Goal: Book appointment/travel/reservation

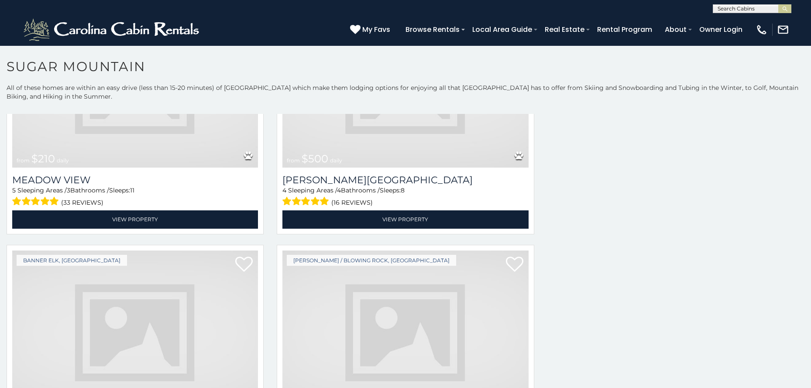
scroll to position [2225, 0]
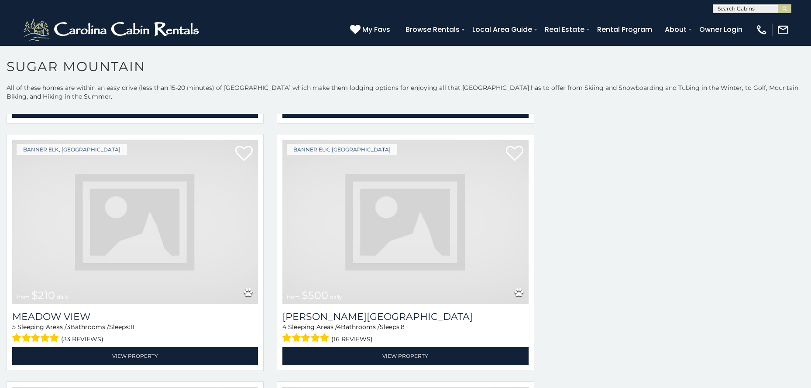
click at [302, 141] on img at bounding box center [405, 222] width 246 height 165
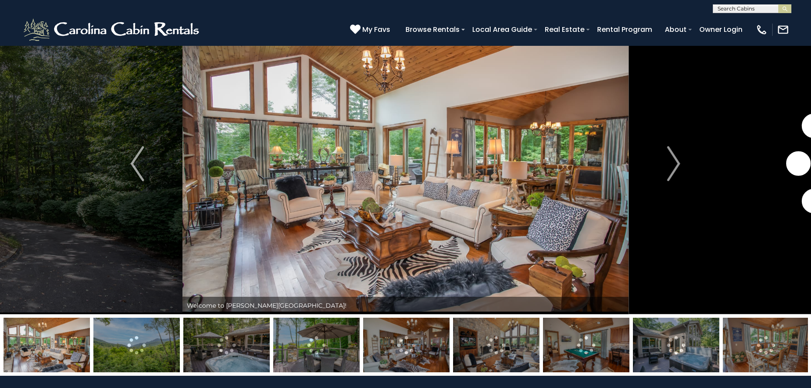
scroll to position [35, 0]
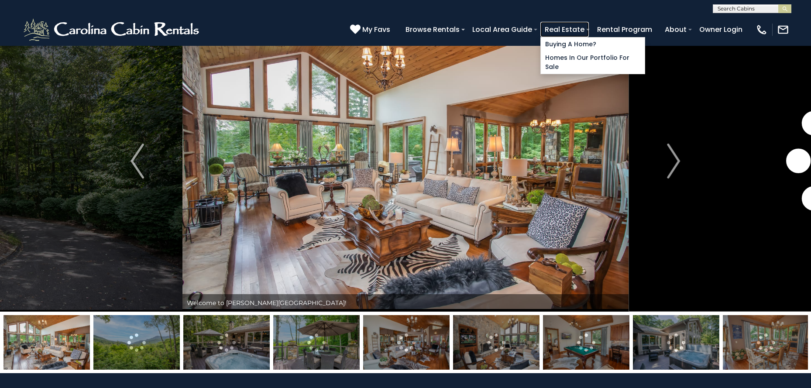
click at [588, 26] on link "Real Estate" at bounding box center [564, 29] width 48 height 15
